Goal: Information Seeking & Learning: Understand process/instructions

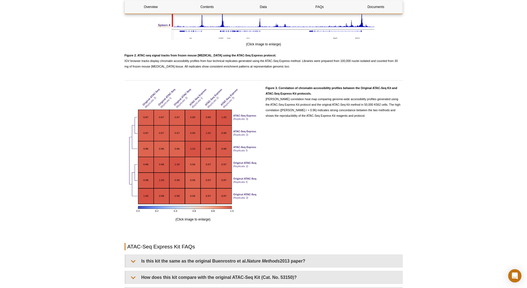
scroll to position [1025, 0]
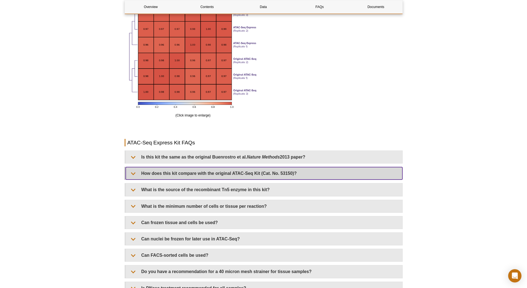
click at [217, 174] on summary "How does this kit compare with the original ATAC-Seq Kit (Cat. No. 53150)?" at bounding box center [264, 173] width 277 height 12
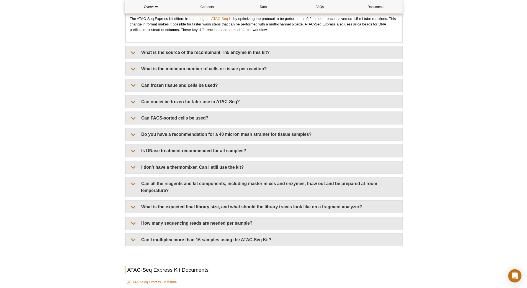
scroll to position [1191, 0]
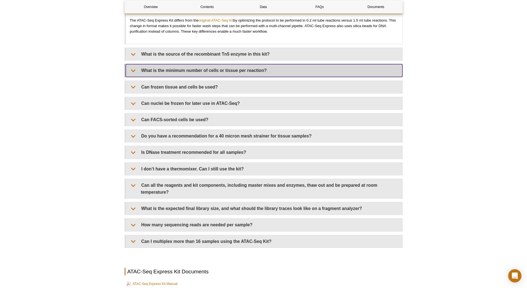
click at [230, 72] on summary "What is the minimum number of cells or tissue per reaction?" at bounding box center [264, 70] width 277 height 12
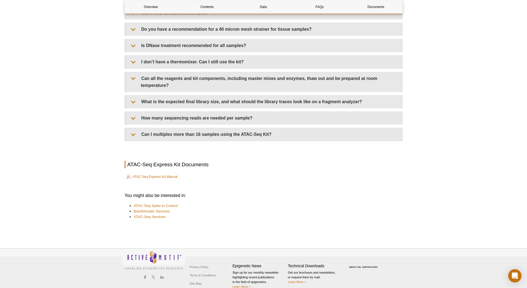
scroll to position [1326, 0]
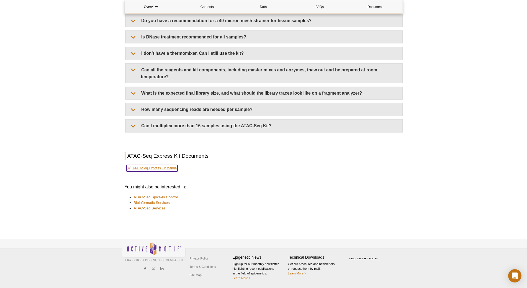
click at [165, 168] on link "ATAC-Seq Express Kit Manual" at bounding box center [152, 168] width 51 height 7
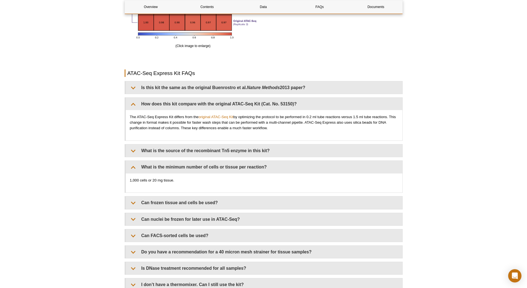
scroll to position [1077, 0]
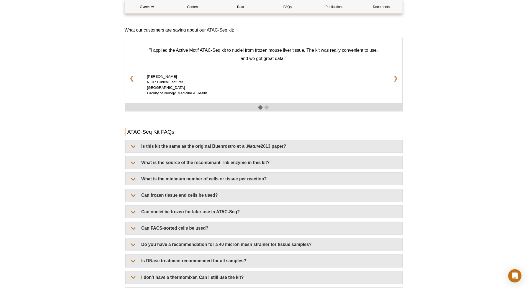
scroll to position [886, 0]
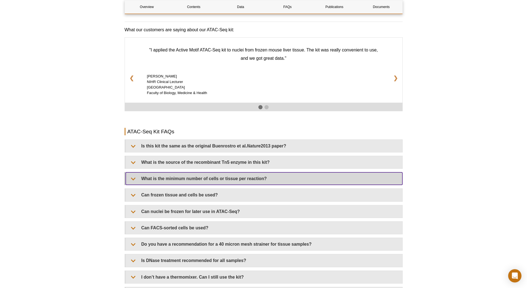
click at [233, 175] on summary "What is the minimum number of cells or tissue per reaction?" at bounding box center [264, 179] width 277 height 12
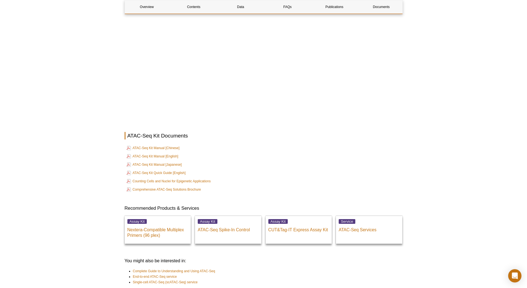
scroll to position [1330, 0]
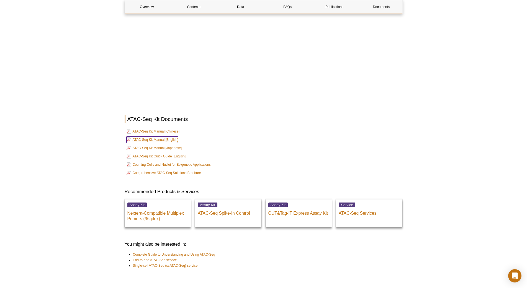
click at [145, 137] on link "ATAC-Seq Kit Manual [English]" at bounding box center [153, 140] width 52 height 7
